Goal: Task Accomplishment & Management: Manage account settings

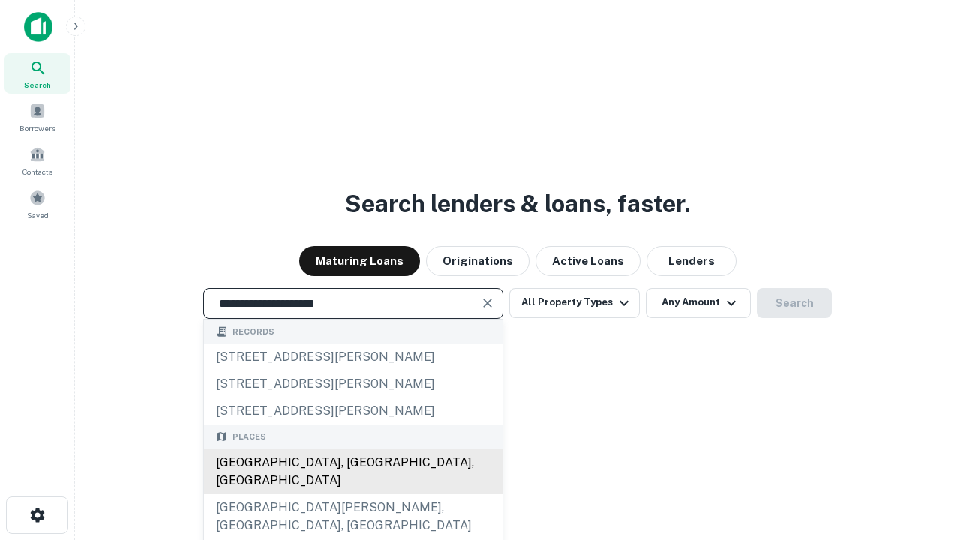
click at [353, 494] on div "[GEOGRAPHIC_DATA], [GEOGRAPHIC_DATA], [GEOGRAPHIC_DATA]" at bounding box center [353, 471] width 299 height 45
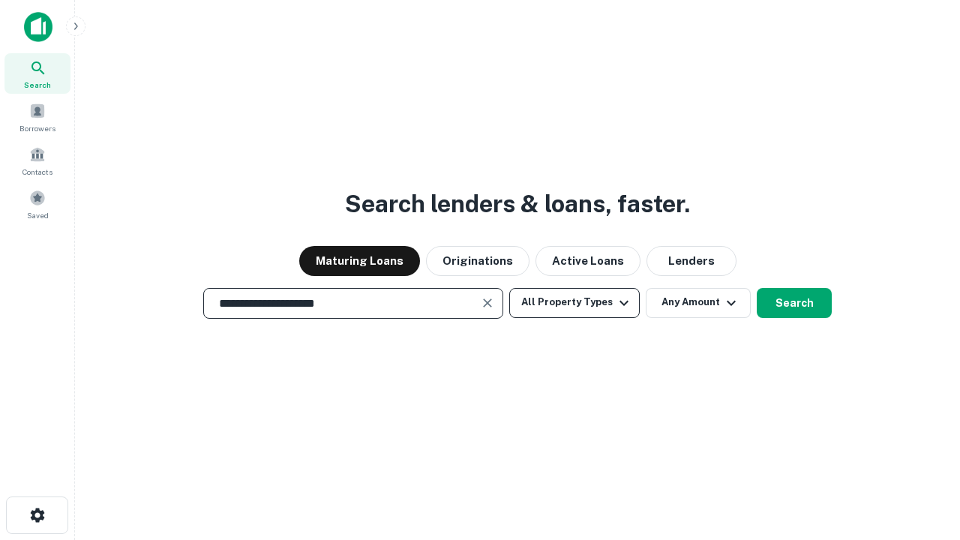
type input "**********"
click at [575, 302] on button "All Property Types" at bounding box center [574, 303] width 131 height 30
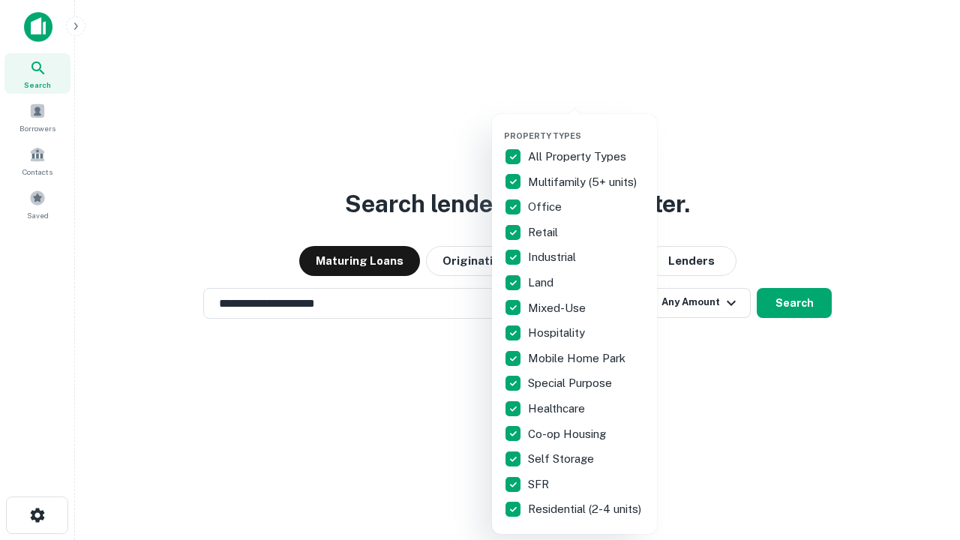
click at [587, 126] on button "button" at bounding box center [586, 126] width 165 height 1
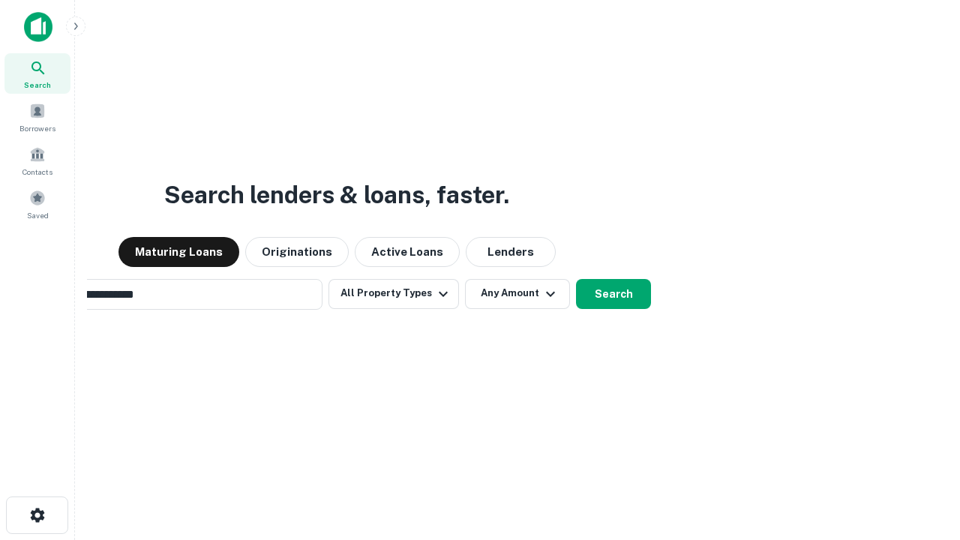
scroll to position [23, 0]
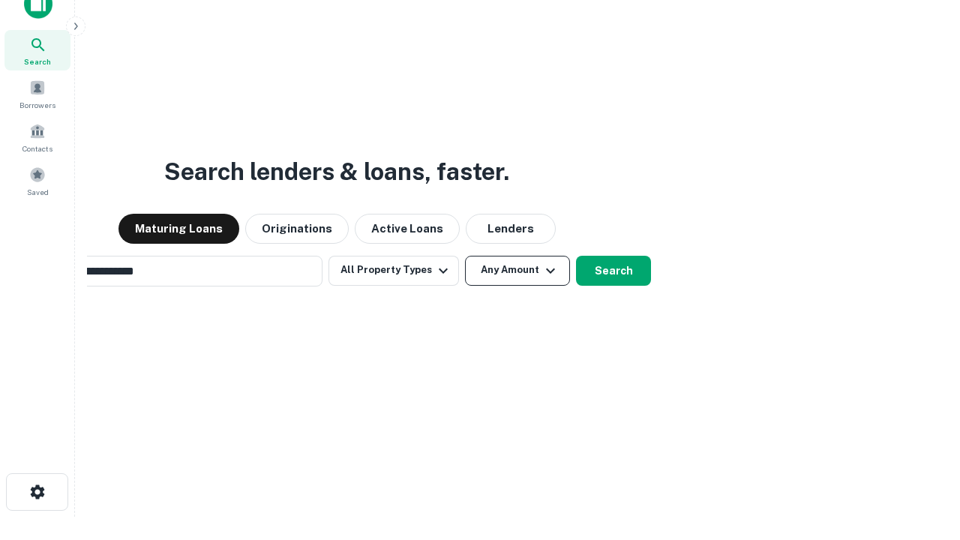
click at [465, 256] on button "Any Amount" at bounding box center [517, 271] width 105 height 30
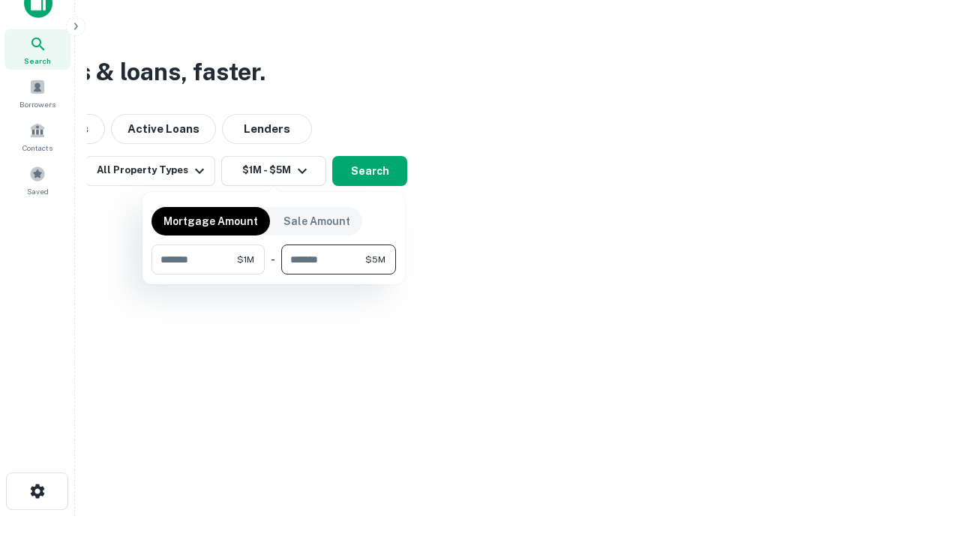
type input "*******"
click at [274, 275] on button "button" at bounding box center [274, 275] width 245 height 1
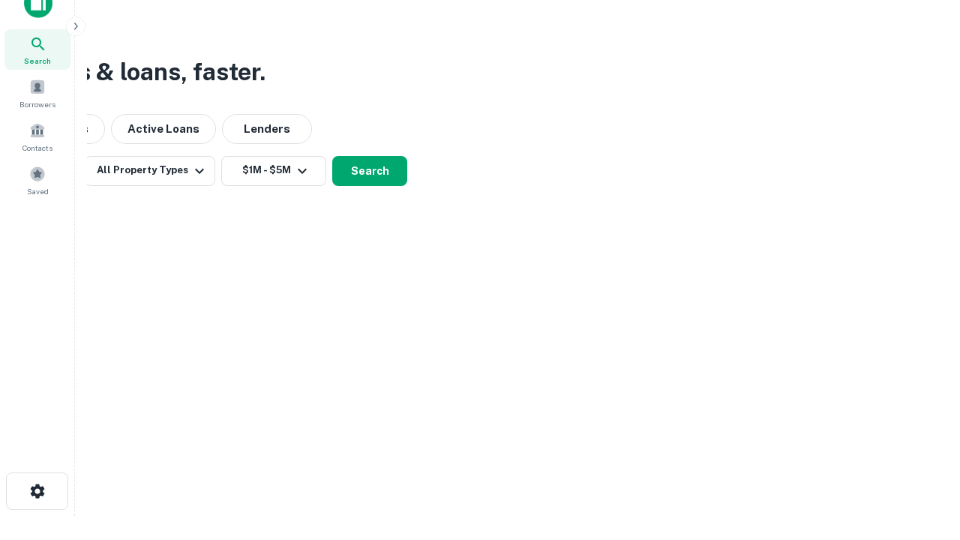
scroll to position [23, 0]
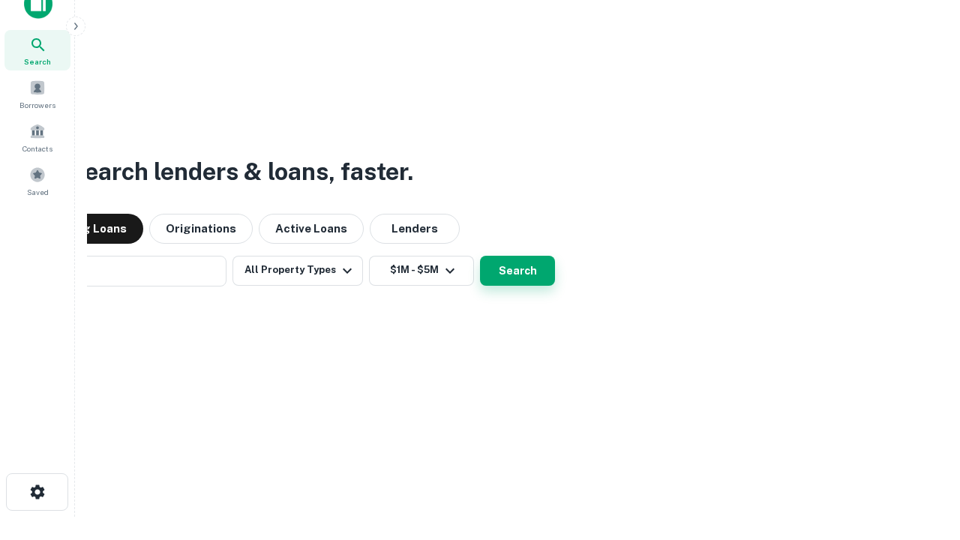
click at [480, 256] on button "Search" at bounding box center [517, 271] width 75 height 30
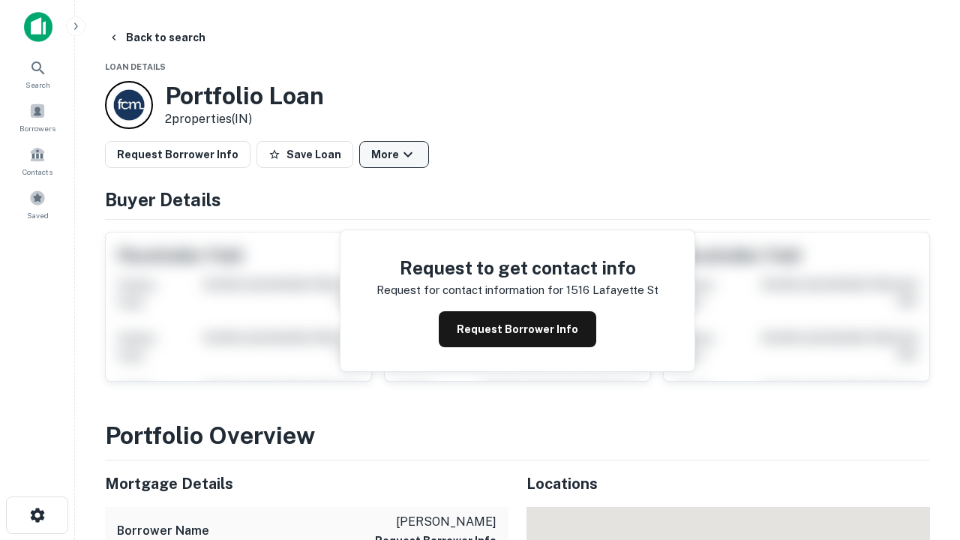
click at [394, 155] on button "More" at bounding box center [394, 154] width 70 height 27
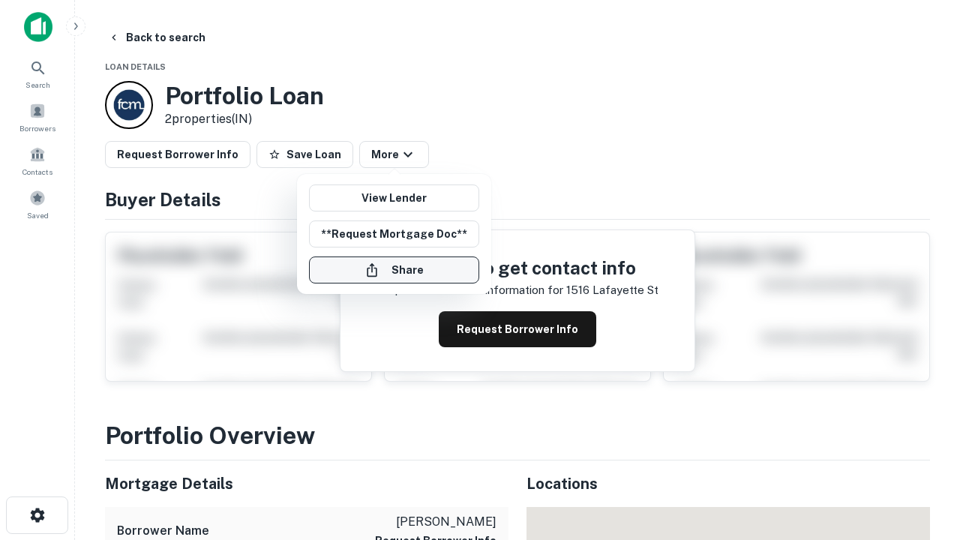
click at [394, 270] on button "Share" at bounding box center [394, 270] width 170 height 27
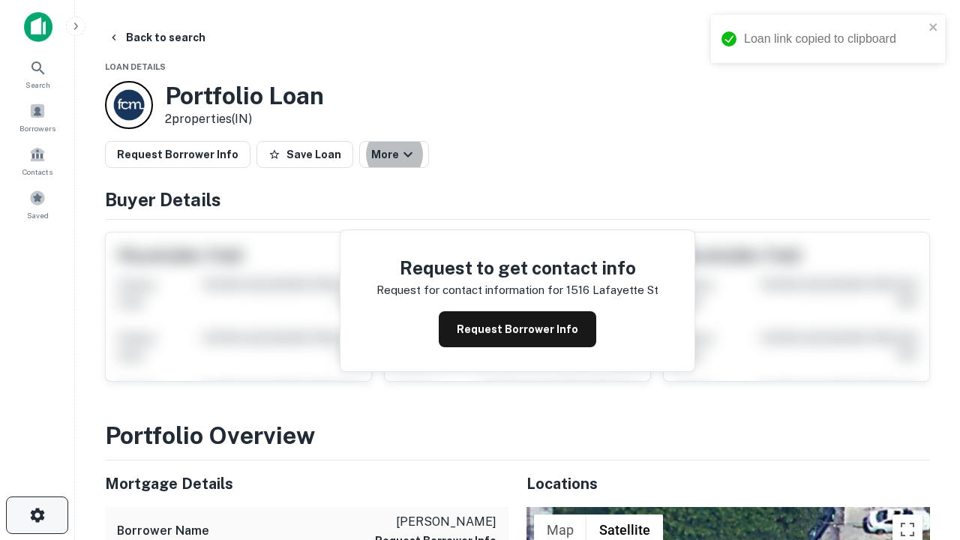
click at [37, 515] on icon "button" at bounding box center [38, 515] width 18 height 18
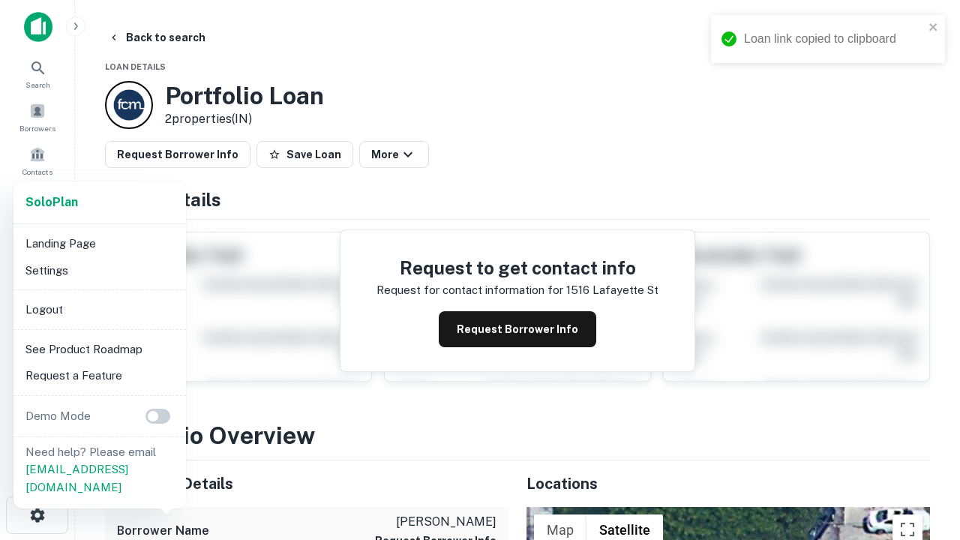
click at [99, 309] on li "Logout" at bounding box center [100, 309] width 161 height 27
